Goal: Transaction & Acquisition: Purchase product/service

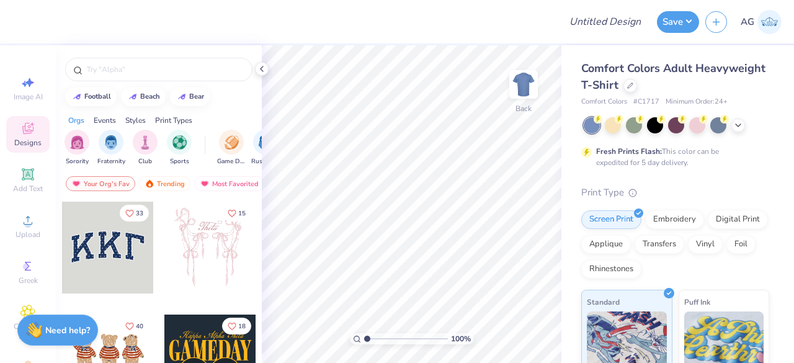
click at [701, 92] on div "Comfort Colors Adult Heavyweight T-Shirt" at bounding box center [675, 76] width 188 height 33
click at [633, 86] on icon at bounding box center [630, 84] width 6 height 6
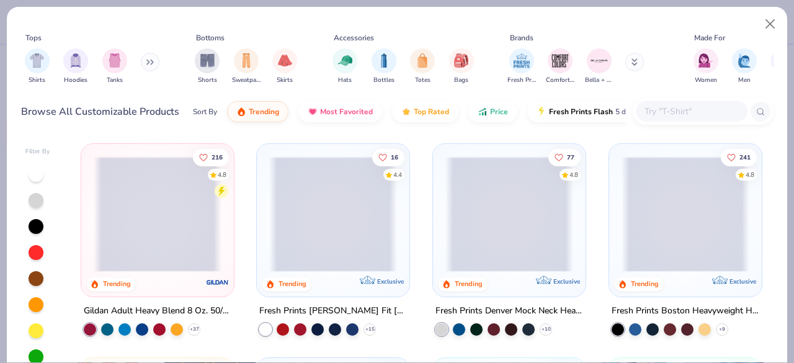
click at [667, 113] on input "text" at bounding box center [691, 111] width 96 height 14
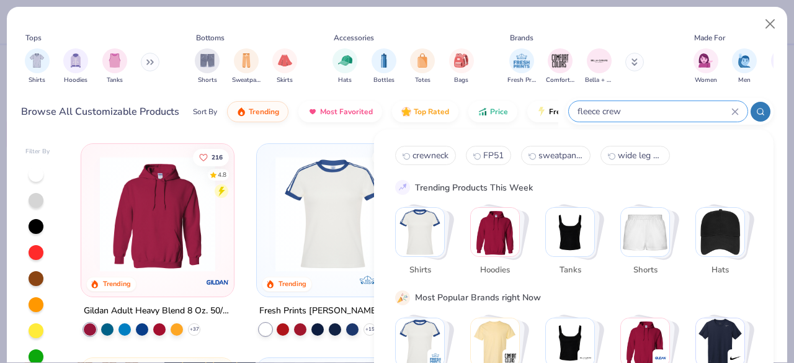
type input "fleece crew"
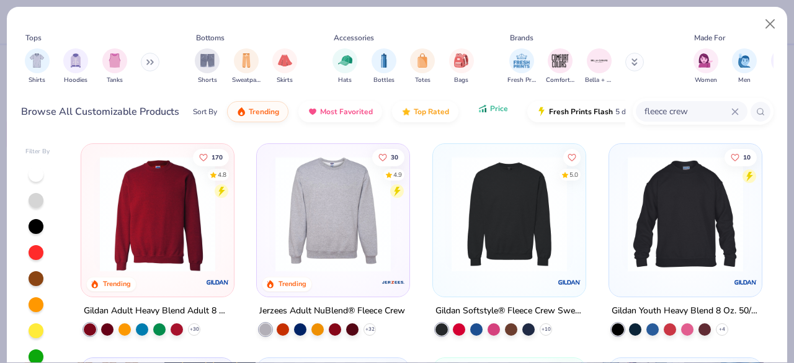
click at [494, 113] on span "Price" at bounding box center [499, 109] width 18 height 10
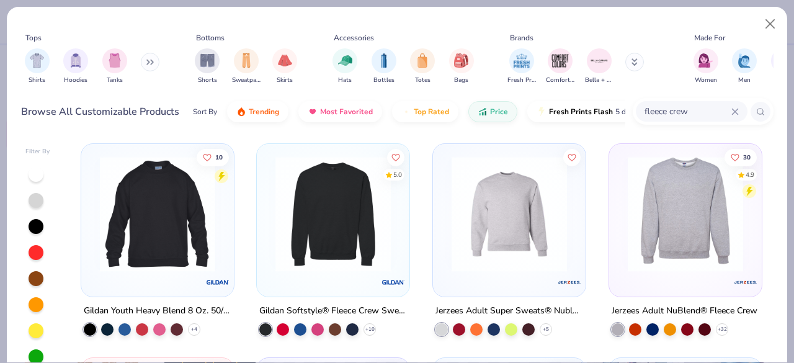
click at [141, 237] on img at bounding box center [158, 213] width 128 height 115
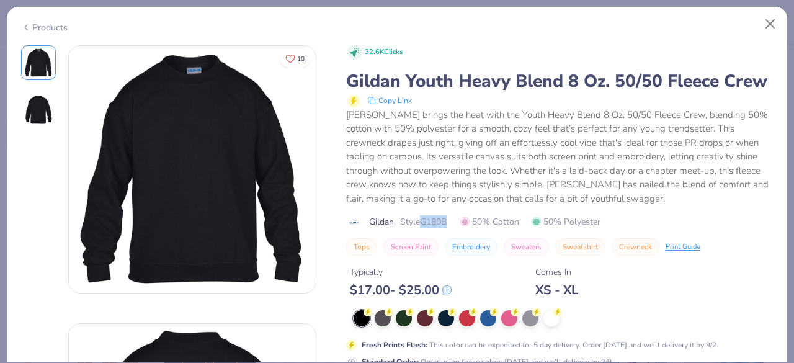
drag, startPoint x: 418, startPoint y: 247, endPoint x: 458, endPoint y: 243, distance: 39.9
click at [458, 228] on div "Gildan Style G180B 50% Cotton 50% Polyester" at bounding box center [559, 221] width 427 height 13
copy span "G180B"
